Goal: Task Accomplishment & Management: Complete application form

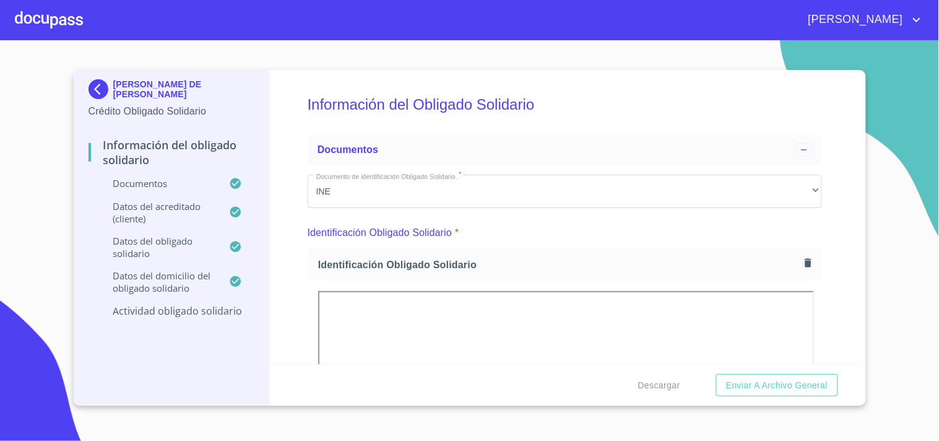
scroll to position [4639, 0]
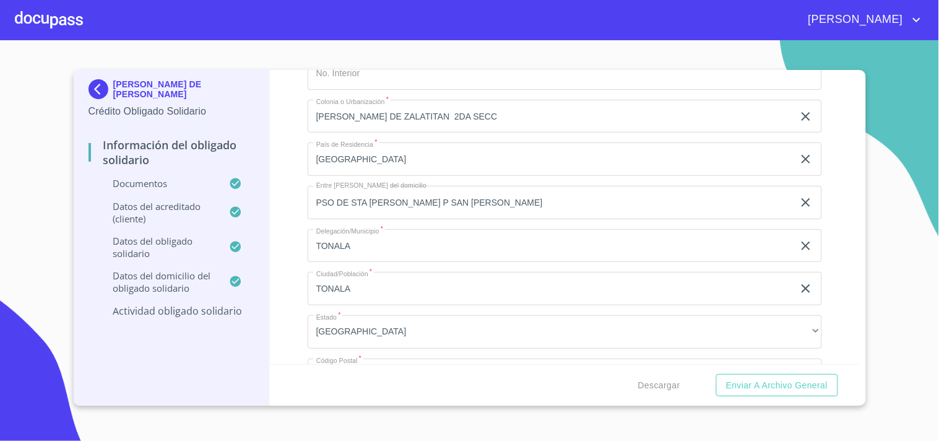
click at [50, 22] on div at bounding box center [49, 20] width 68 height 40
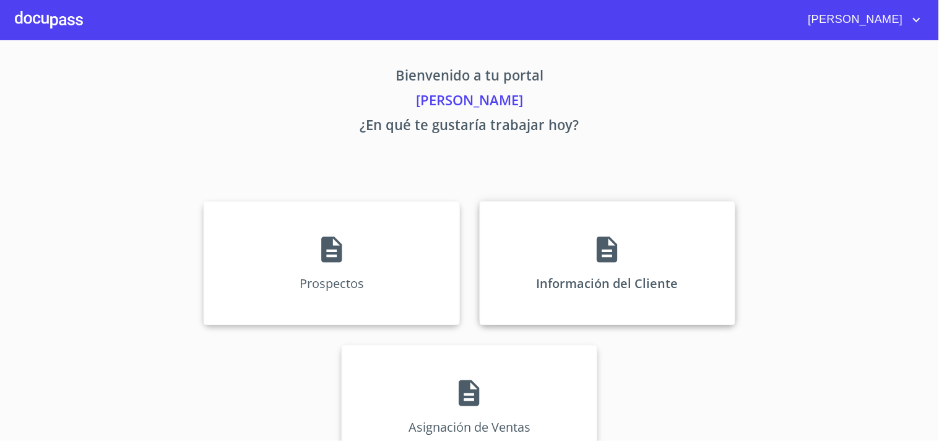
click at [602, 268] on div "Información del Cliente" at bounding box center [608, 263] width 256 height 124
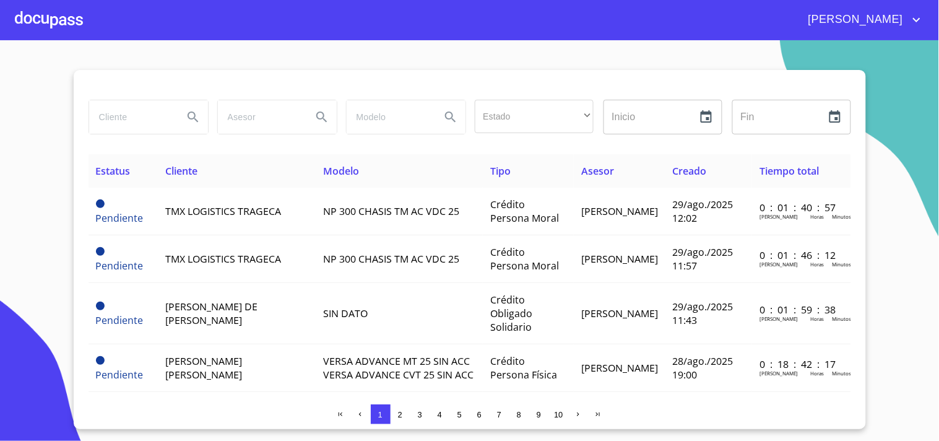
click at [106, 116] on input "search" at bounding box center [131, 116] width 84 height 33
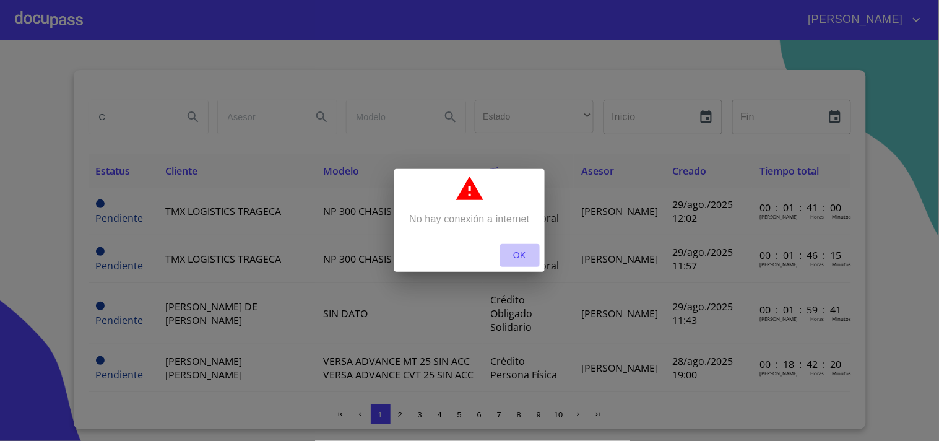
click at [525, 255] on span "OK" at bounding box center [520, 255] width 30 height 15
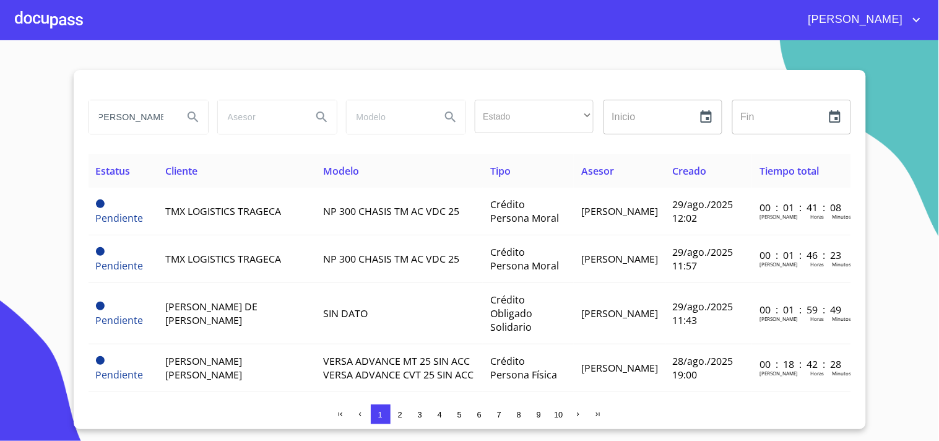
scroll to position [0, 7]
type input "[PERSON_NAME]"
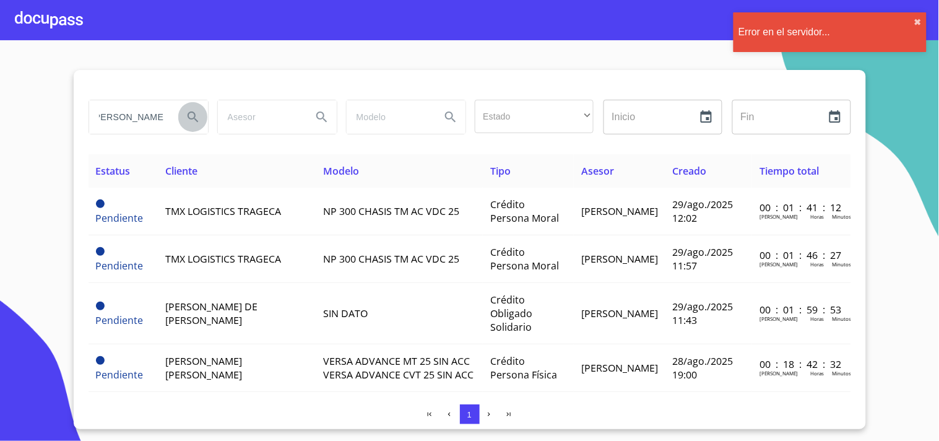
click at [189, 118] on icon "Search" at bounding box center [193, 116] width 11 height 11
click at [196, 121] on icon "Search" at bounding box center [193, 116] width 11 height 11
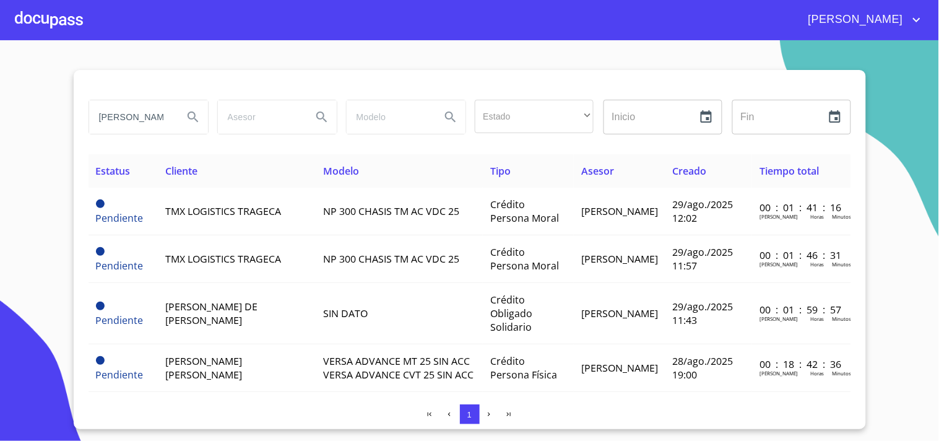
click at [144, 70] on div at bounding box center [470, 85] width 763 height 30
click at [193, 114] on icon "Search" at bounding box center [193, 117] width 15 height 15
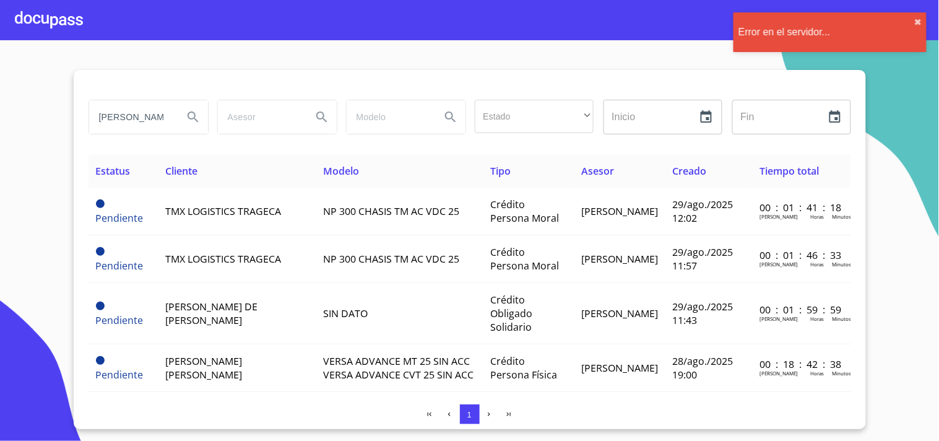
click at [59, 128] on section "[PERSON_NAME] Estado ​ ​ Inicio ​ Fin ​ Estatus Cliente Modelo Tipo Asesor Crea…" at bounding box center [469, 240] width 939 height 401
click at [189, 120] on icon "Search" at bounding box center [193, 117] width 15 height 15
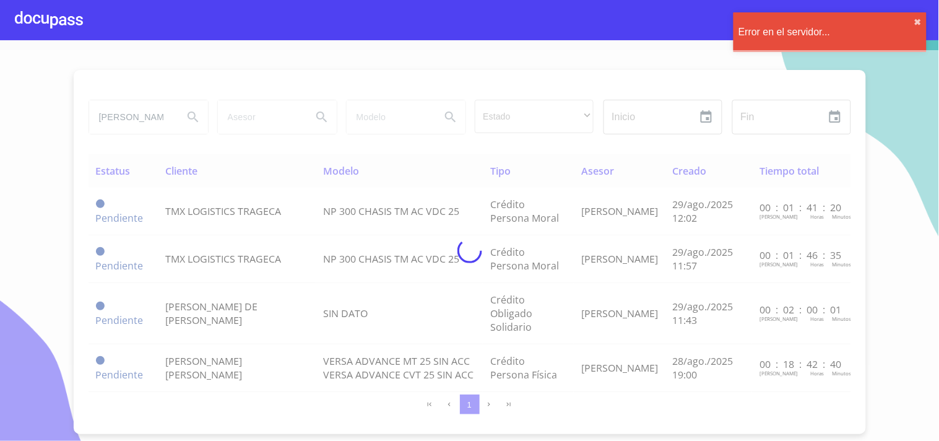
click at [864, 158] on div at bounding box center [469, 250] width 939 height 401
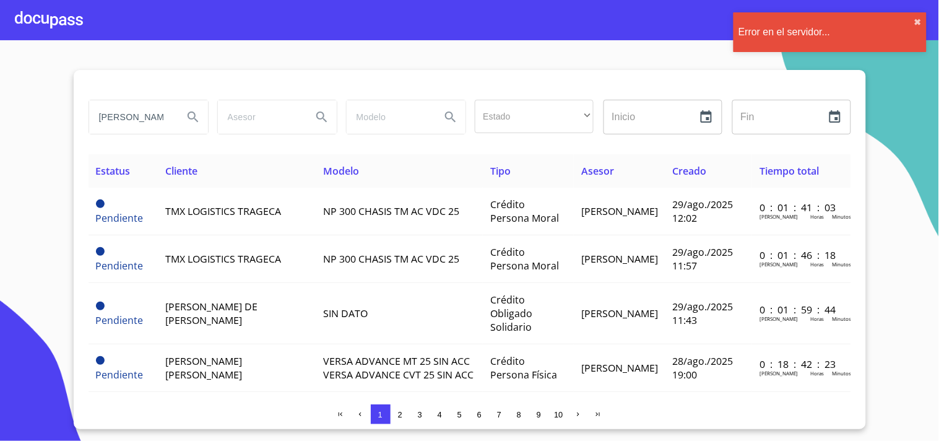
click at [157, 123] on input "[PERSON_NAME]" at bounding box center [131, 116] width 84 height 33
click at [194, 119] on icon "Search" at bounding box center [193, 117] width 15 height 15
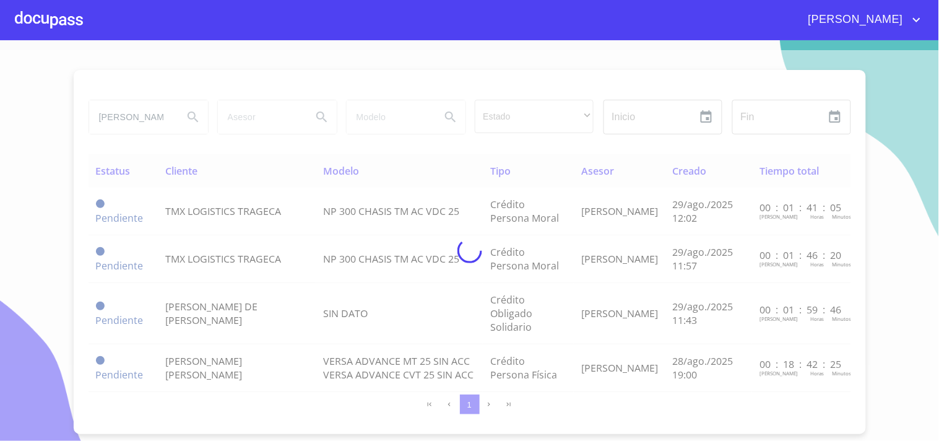
click at [48, 176] on div at bounding box center [469, 250] width 939 height 401
click at [181, 121] on div at bounding box center [469, 250] width 939 height 401
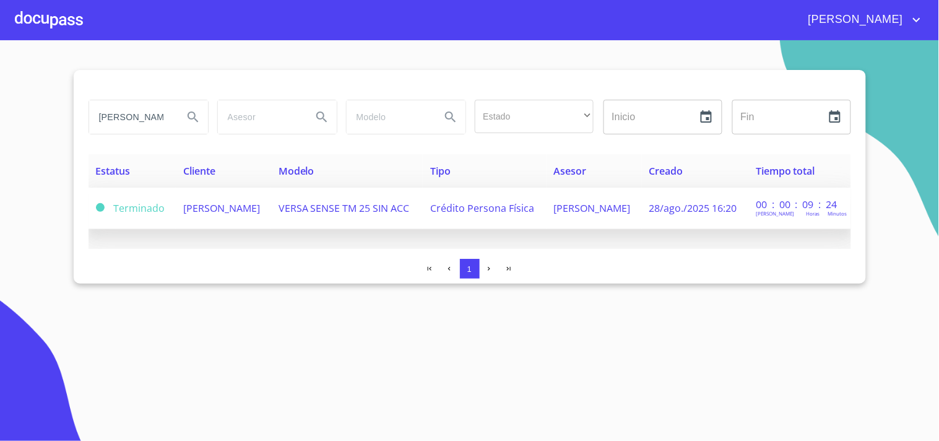
click at [213, 215] on span "[PERSON_NAME]" at bounding box center [221, 208] width 77 height 14
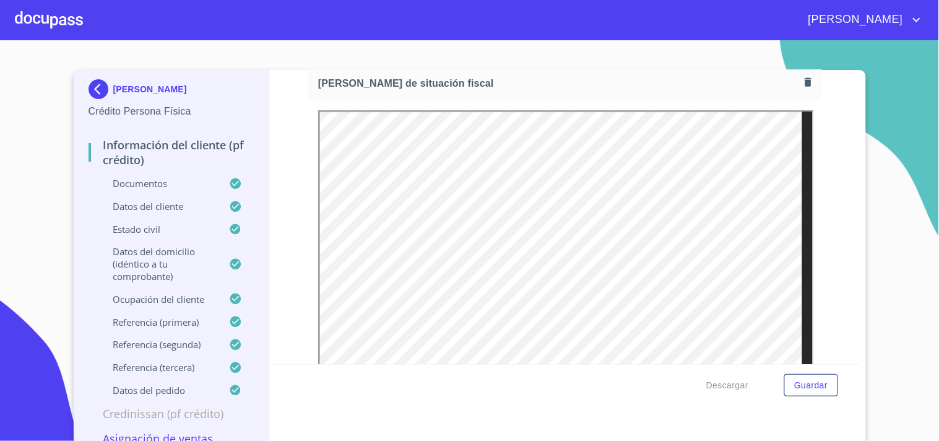
scroll to position [3507, 0]
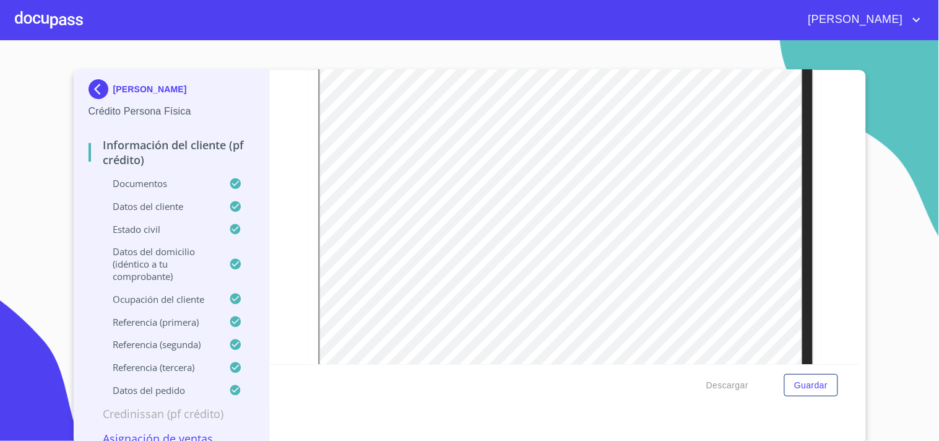
click at [56, 17] on div at bounding box center [49, 20] width 68 height 40
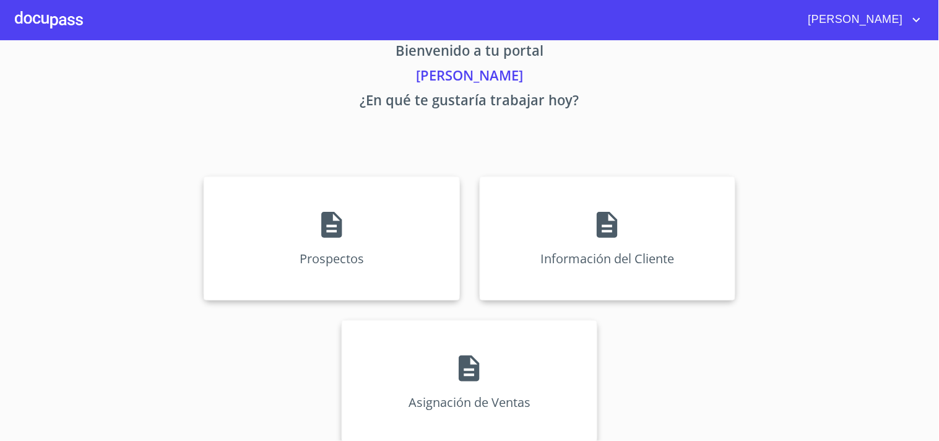
scroll to position [37, 0]
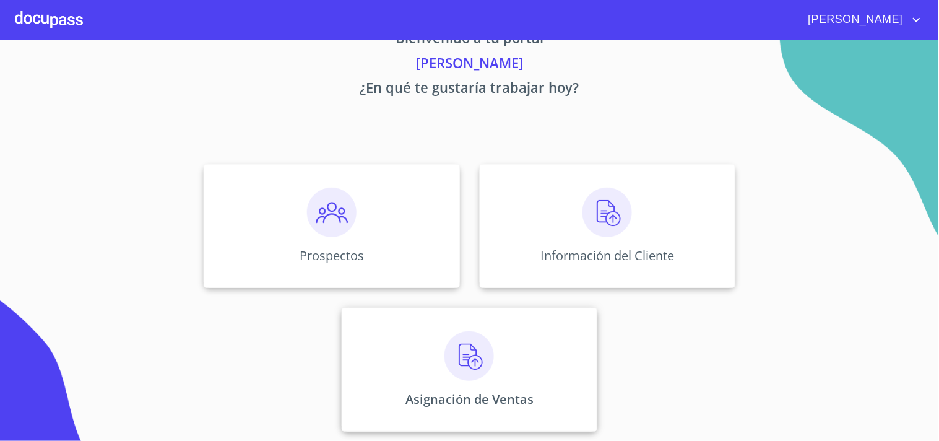
click at [465, 339] on img at bounding box center [469, 356] width 50 height 50
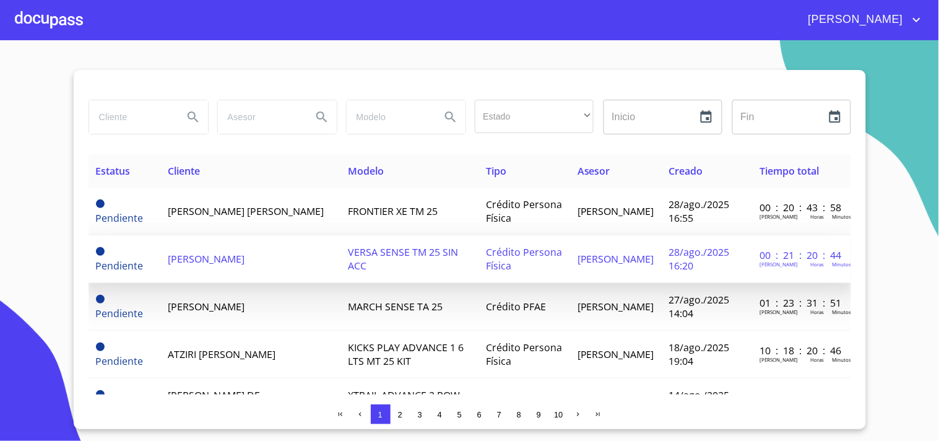
click at [188, 262] on span "[PERSON_NAME]" at bounding box center [206, 259] width 77 height 14
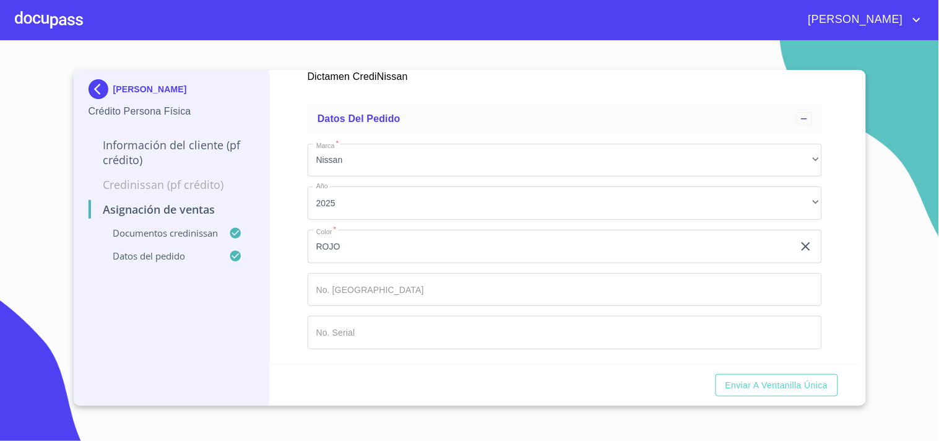
scroll to position [756, 0]
click at [356, 263] on input "Marca   *" at bounding box center [551, 246] width 486 height 33
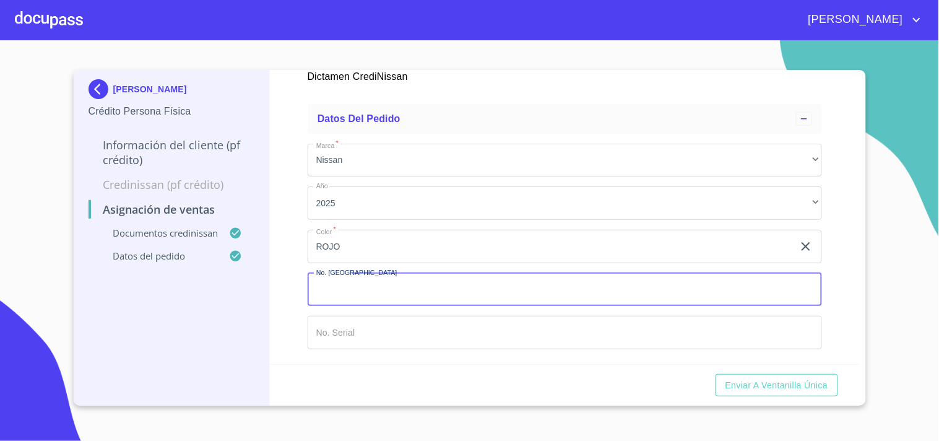
click at [352, 306] on input "Marca   *" at bounding box center [565, 289] width 514 height 33
type input "149025|"
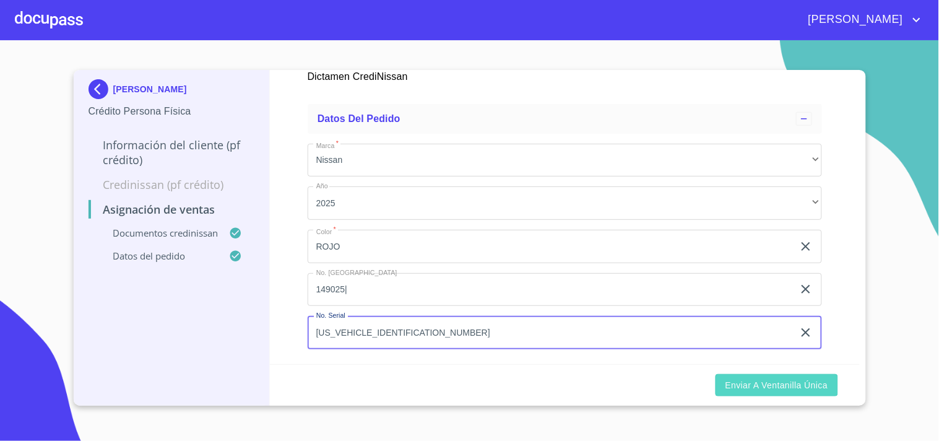
type input "[US_VEHICLE_IDENTIFICATION_NUMBER]"
click at [799, 387] on span "Enviar a Ventanilla única" at bounding box center [776, 385] width 103 height 15
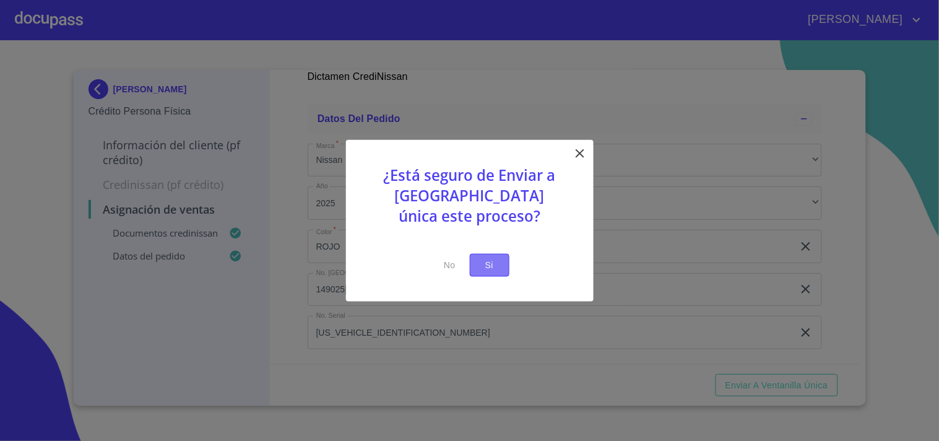
click at [500, 256] on button "Si" at bounding box center [490, 265] width 40 height 23
